Goal: Book appointment/travel/reservation

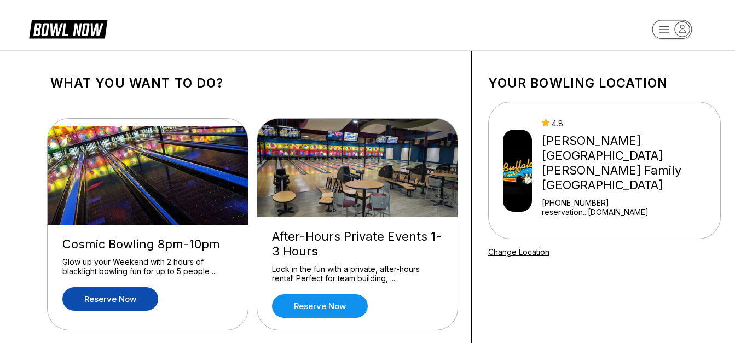
click at [145, 299] on link "Reserve now" at bounding box center [110, 299] width 96 height 24
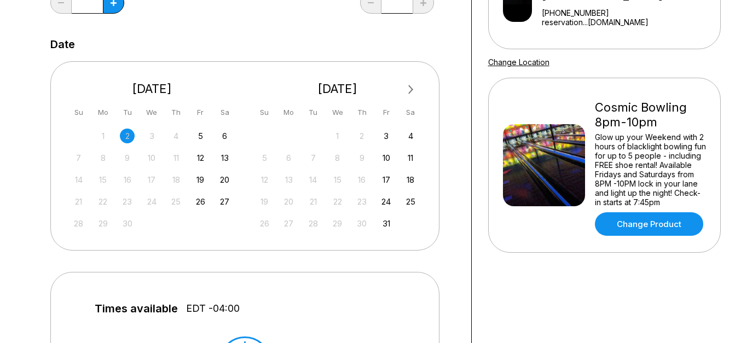
scroll to position [182, 0]
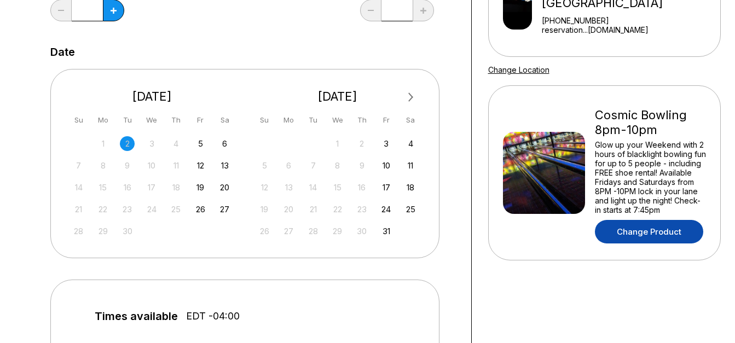
click at [646, 220] on link "Change Product" at bounding box center [649, 232] width 108 height 24
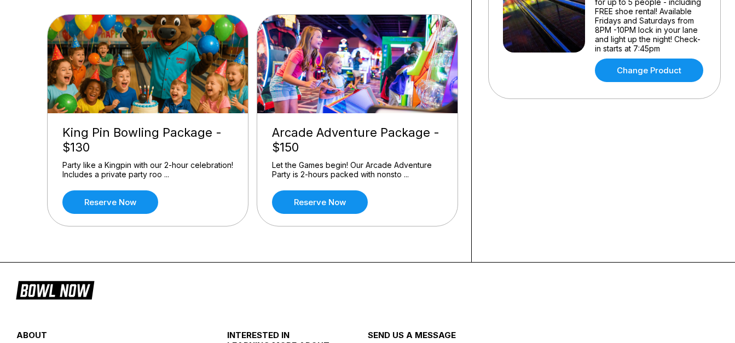
scroll to position [350, 0]
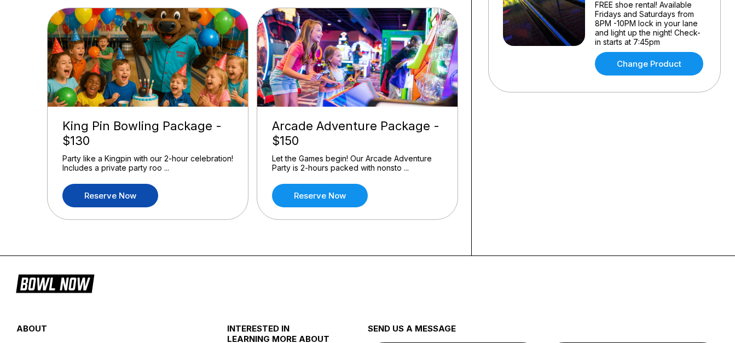
click at [146, 194] on link "Reserve now" at bounding box center [110, 196] width 96 height 24
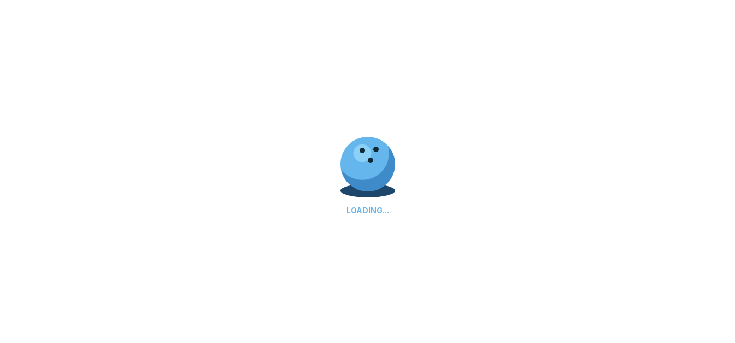
scroll to position [0, 0]
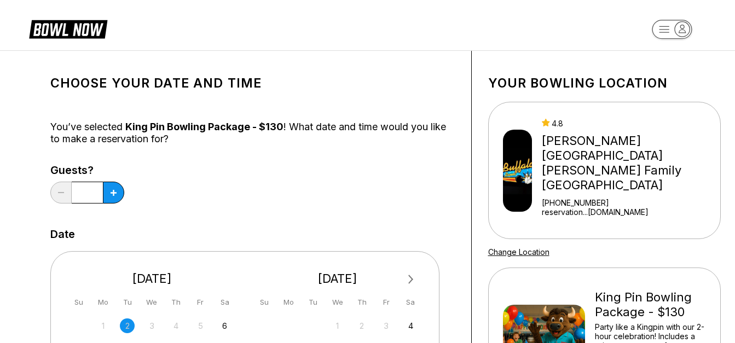
click at [410, 277] on span "Next Month" at bounding box center [410, 279] width 0 height 13
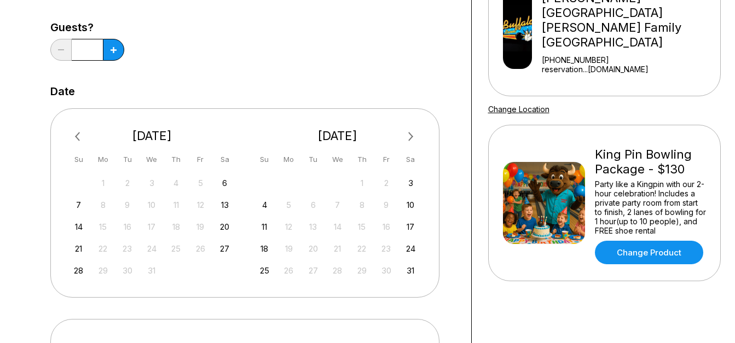
scroll to position [153, 0]
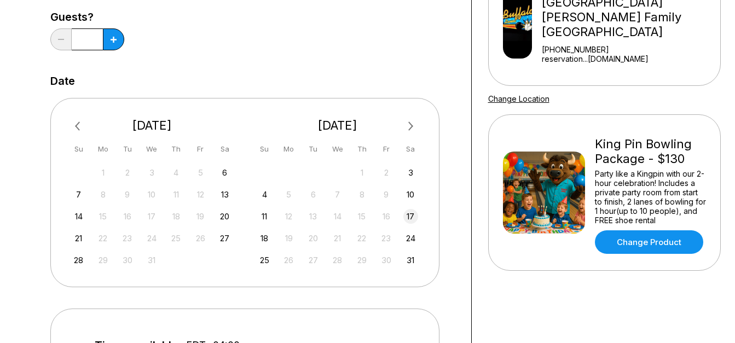
click at [411, 216] on div "17" at bounding box center [410, 216] width 15 height 15
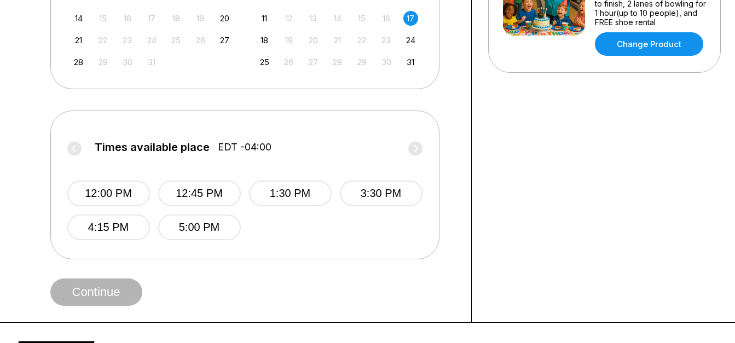
scroll to position [357, 0]
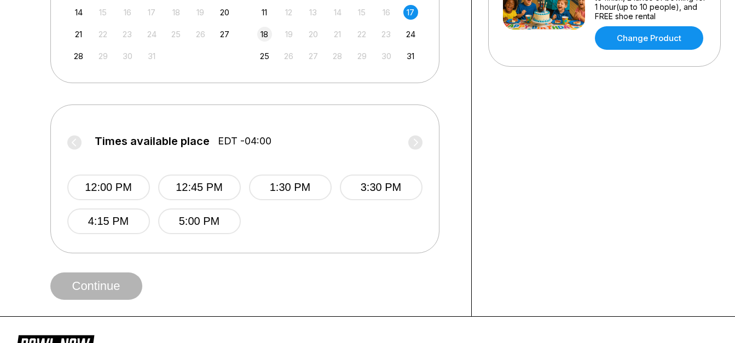
click at [265, 34] on div "18" at bounding box center [264, 34] width 15 height 15
click at [409, 9] on div "17" at bounding box center [410, 12] width 15 height 15
click at [308, 185] on button "1:30 PM" at bounding box center [290, 188] width 83 height 26
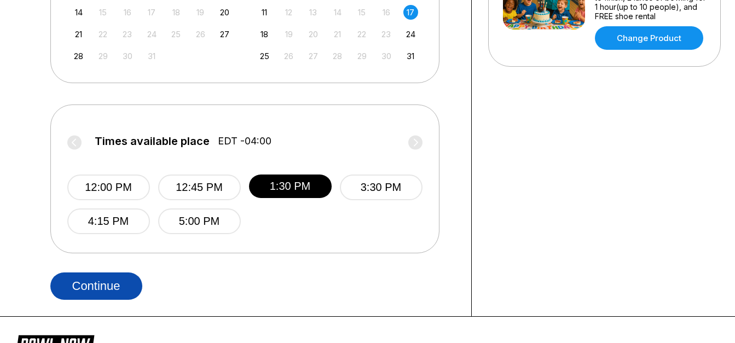
click at [125, 285] on button "Continue" at bounding box center [96, 285] width 92 height 27
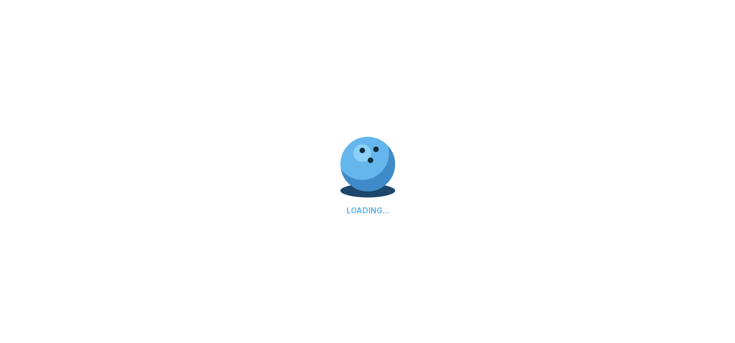
select select "**"
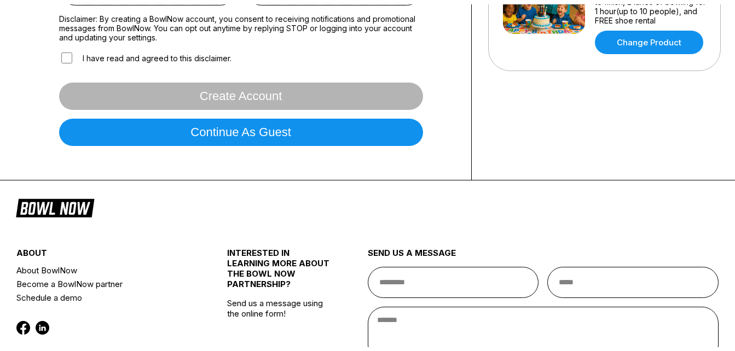
scroll to position [0, 0]
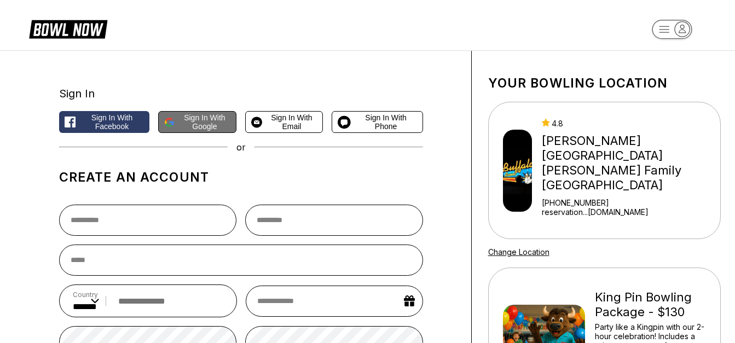
click at [201, 119] on span "Sign in with Google" at bounding box center [204, 122] width 51 height 18
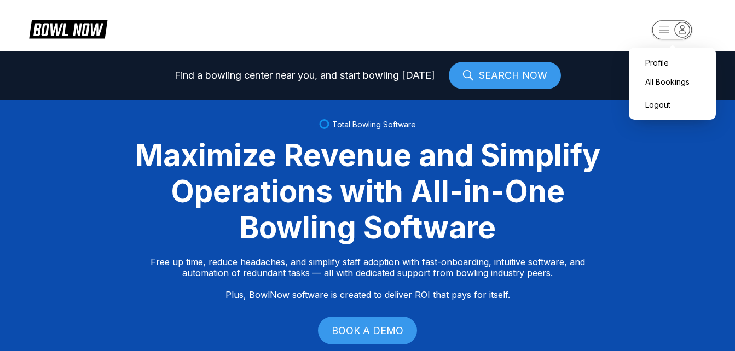
click at [684, 28] on icon "button" at bounding box center [682, 29] width 15 height 15
click at [662, 59] on div "Profile" at bounding box center [672, 62] width 76 height 19
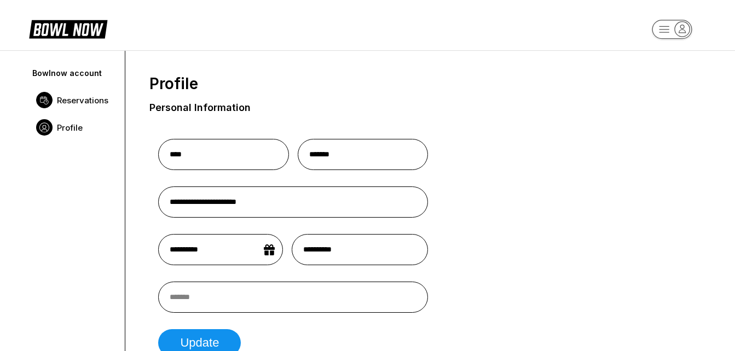
click at [94, 101] on span "Reservations" at bounding box center [82, 100] width 51 height 10
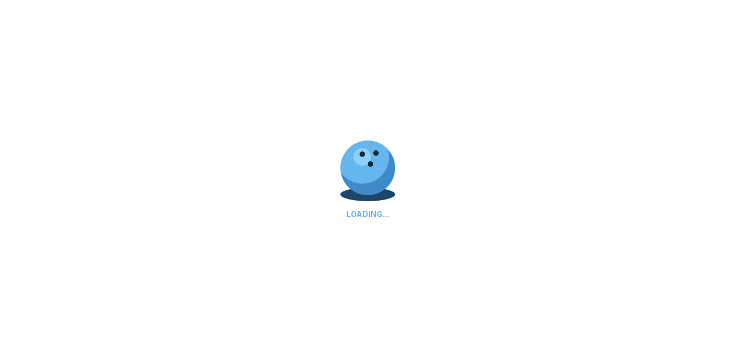
scroll to position [50, 0]
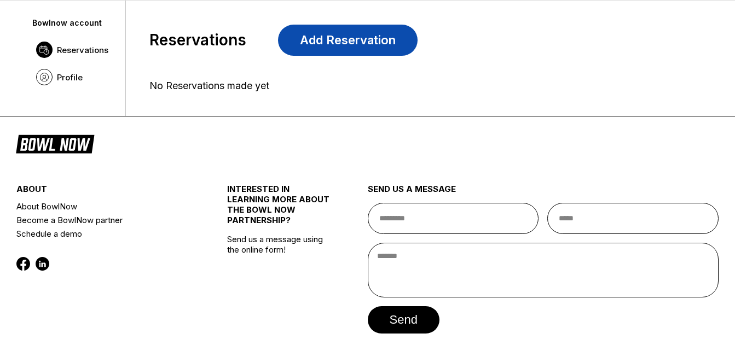
click at [292, 36] on link "Add Reservation" at bounding box center [347, 40] width 139 height 31
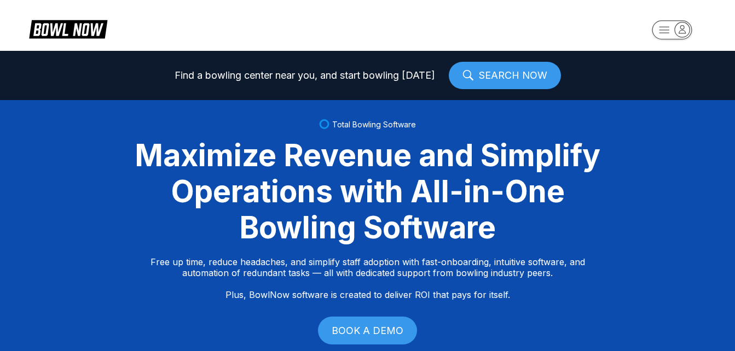
click at [472, 73] on icon at bounding box center [467, 75] width 11 height 11
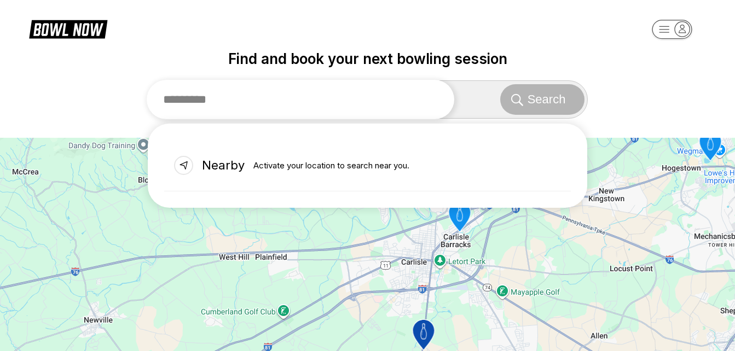
click at [392, 97] on input "text" at bounding box center [301, 99] width 308 height 39
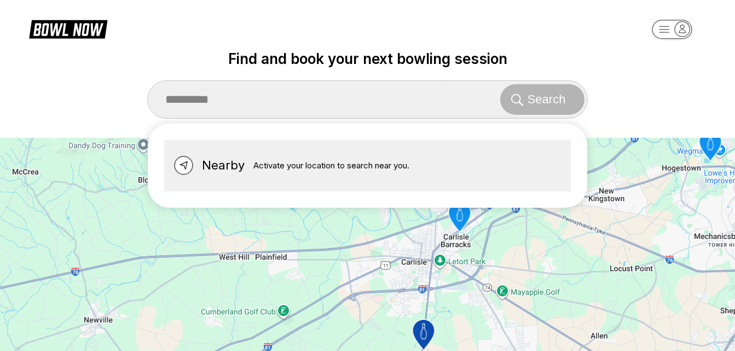
click at [183, 166] on icon at bounding box center [183, 165] width 8 height 9
type input "******"
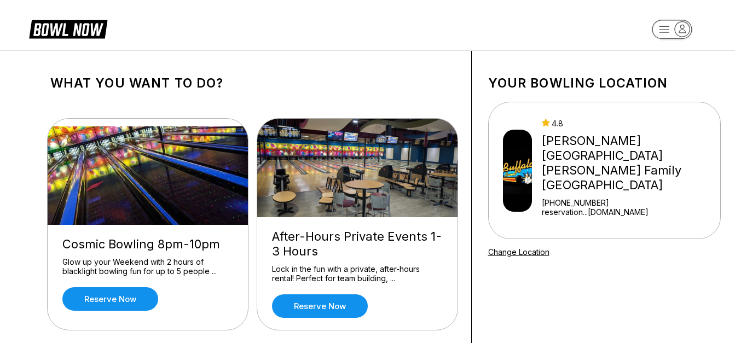
click at [680, 27] on icon "button" at bounding box center [682, 29] width 7 height 8
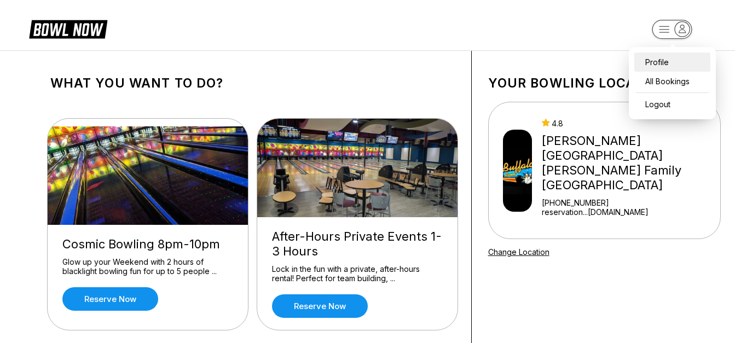
click at [653, 60] on div "Profile" at bounding box center [672, 62] width 76 height 19
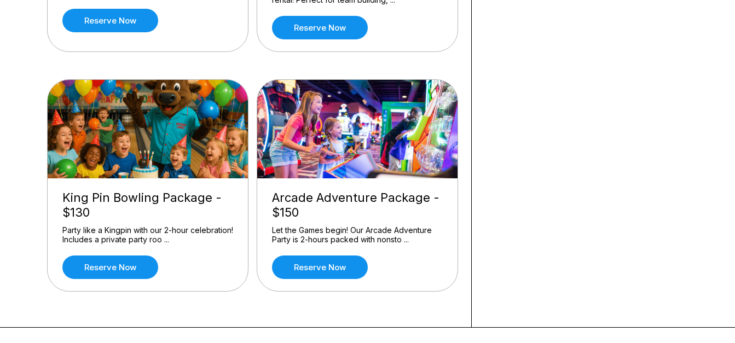
scroll to position [284, 0]
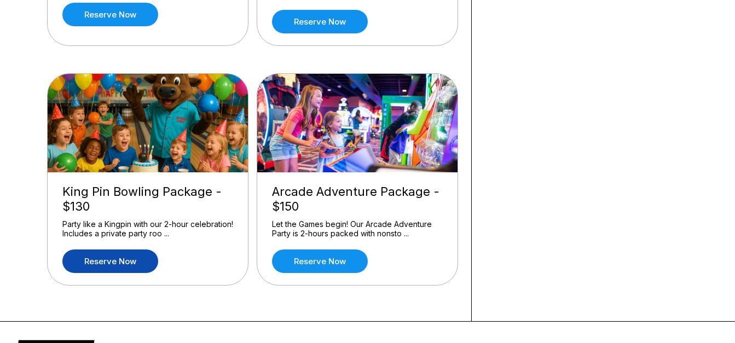
click at [142, 256] on link "Reserve now" at bounding box center [110, 261] width 96 height 24
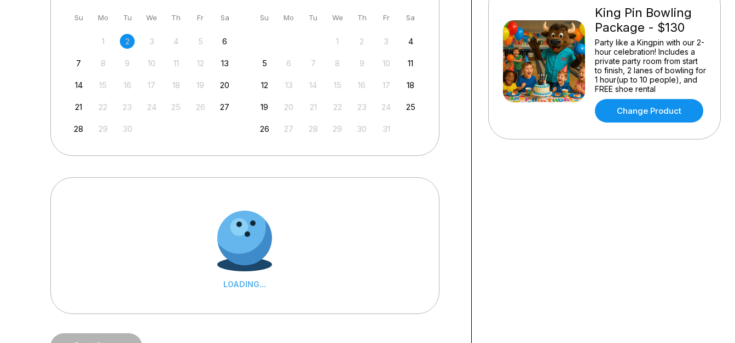
scroll to position [0, 0]
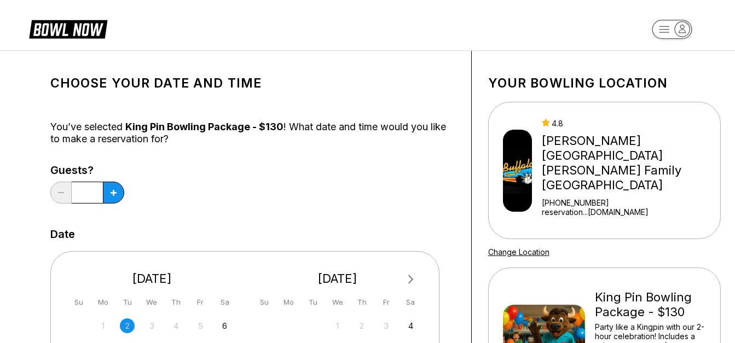
click at [410, 278] on span "Next Month" at bounding box center [410, 279] width 0 height 13
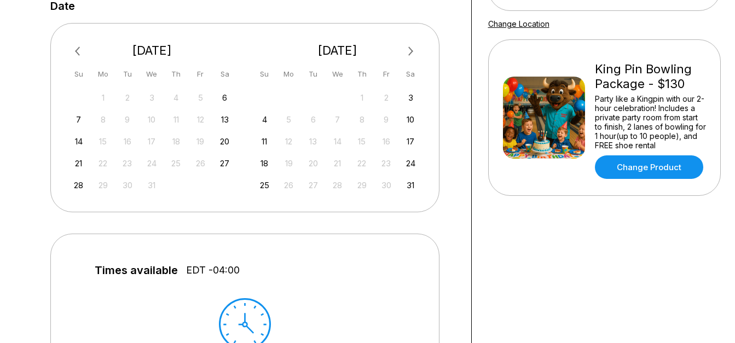
scroll to position [241, 0]
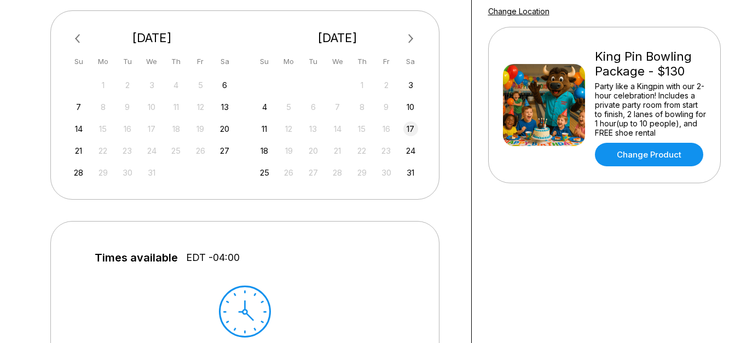
click at [405, 129] on div "17" at bounding box center [410, 128] width 15 height 15
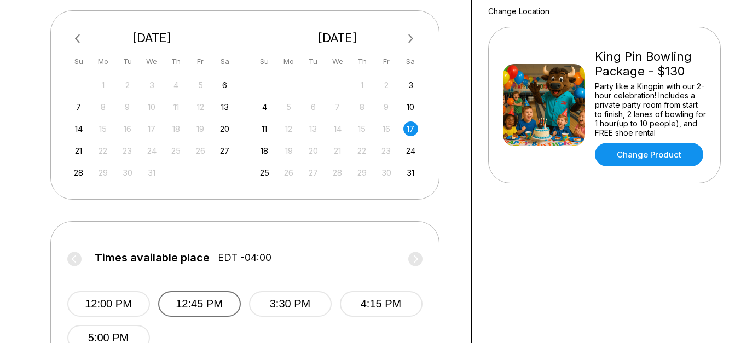
click at [228, 304] on button "12:45 PM" at bounding box center [199, 304] width 83 height 26
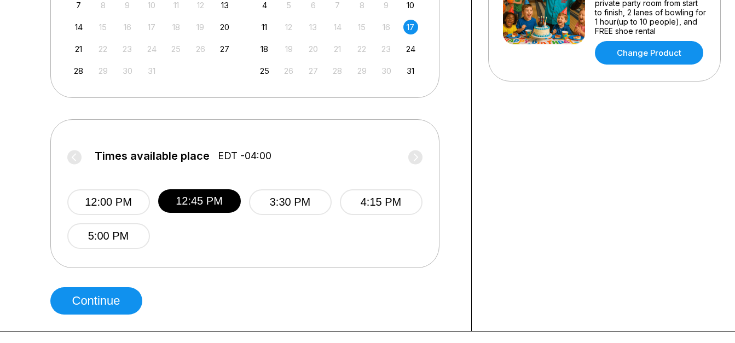
scroll to position [350, 0]
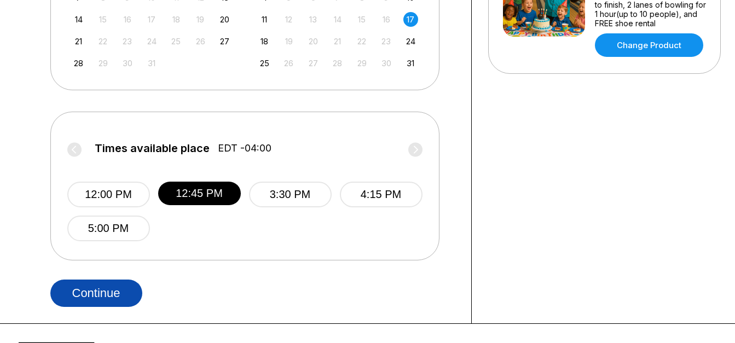
click at [114, 285] on button "Continue" at bounding box center [96, 293] width 92 height 27
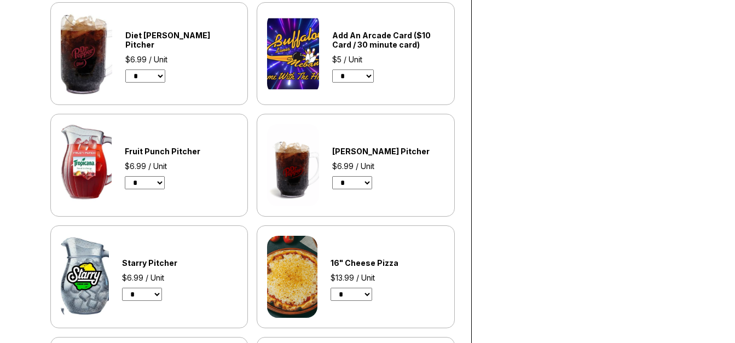
scroll to position [532, 0]
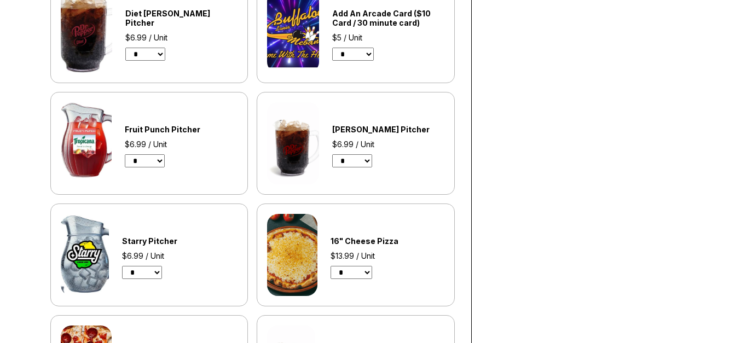
click at [365, 160] on select "* * * * *" at bounding box center [352, 160] width 40 height 13
select select "*"
click at [332, 154] on select "* * * * *" at bounding box center [352, 160] width 40 height 13
click at [155, 274] on select "* * * * *" at bounding box center [142, 272] width 40 height 13
select select "*"
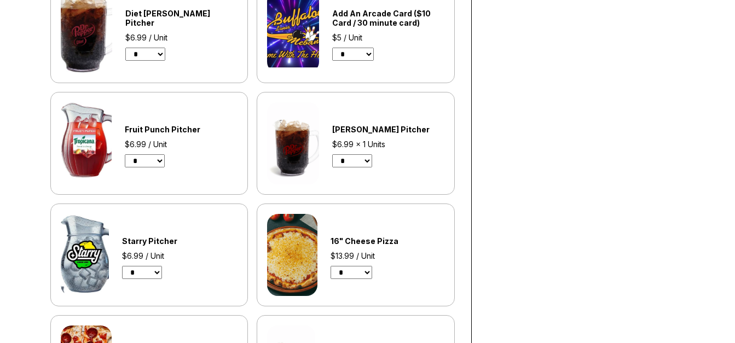
click at [122, 266] on select "* * * * *" at bounding box center [142, 272] width 40 height 13
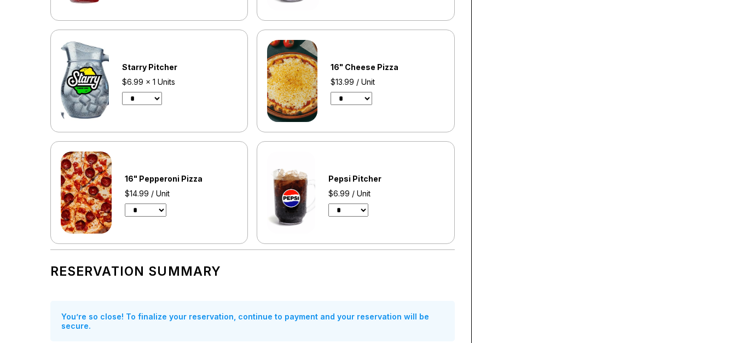
scroll to position [707, 0]
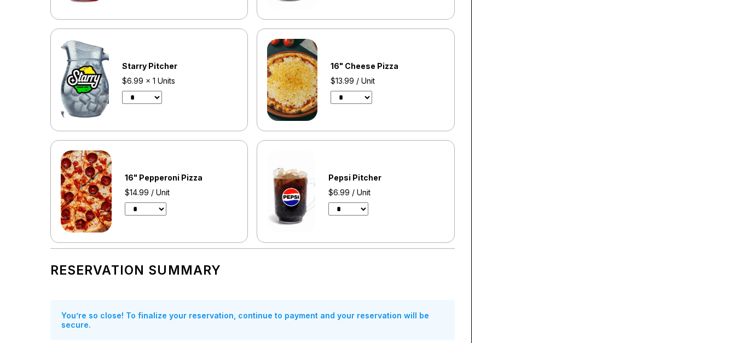
click at [367, 96] on select "* * * * * * * * * * **" at bounding box center [351, 97] width 42 height 13
select select "*"
click at [330, 91] on select "* * * * * * * * * * **" at bounding box center [351, 97] width 42 height 13
click at [164, 208] on select "* * * * * * * * * * **" at bounding box center [146, 208] width 42 height 13
select select "*"
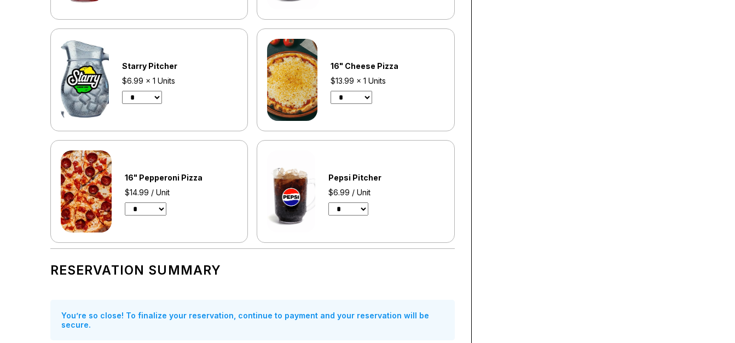
click at [125, 202] on select "* * * * * * * * * * **" at bounding box center [146, 208] width 42 height 13
click at [354, 209] on select "* * * * *" at bounding box center [348, 208] width 40 height 13
select select "*"
click at [328, 202] on select "* * * * *" at bounding box center [348, 208] width 40 height 13
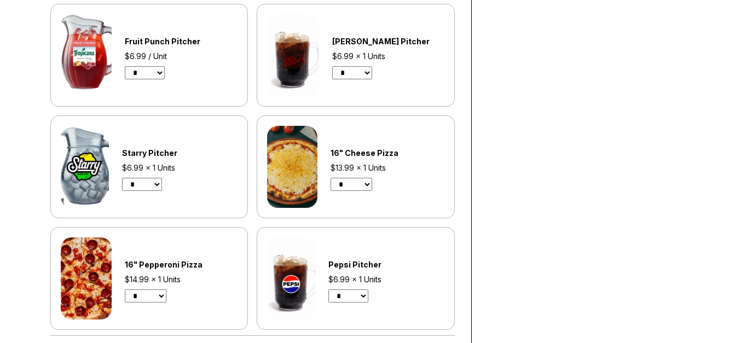
scroll to position [613, 0]
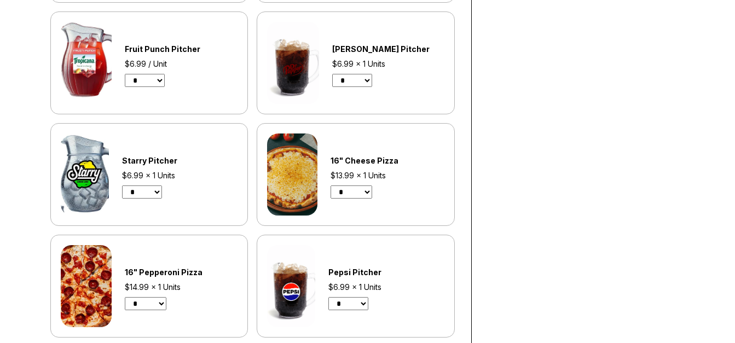
click at [364, 81] on select "* * * * *" at bounding box center [352, 80] width 40 height 13
select select "*"
click at [332, 74] on select "* * * * *" at bounding box center [352, 80] width 40 height 13
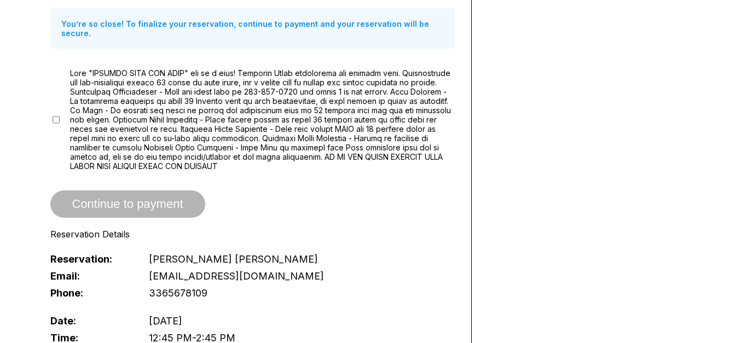
scroll to position [1007, 0]
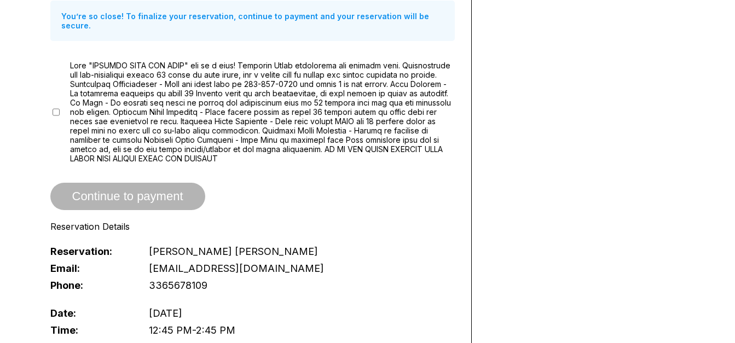
click at [125, 191] on span "Continue to payment" at bounding box center [127, 196] width 155 height 11
